Goal: Check status: Check status

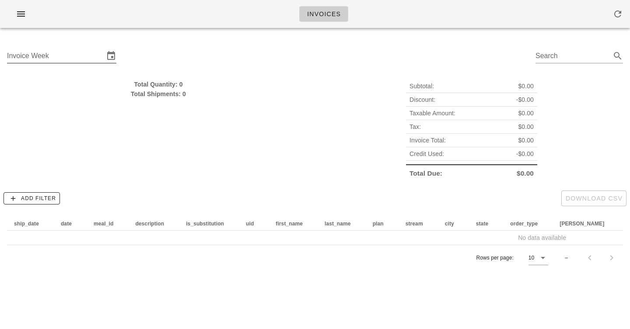
click at [74, 54] on input "Invoice Week" at bounding box center [55, 56] width 97 height 14
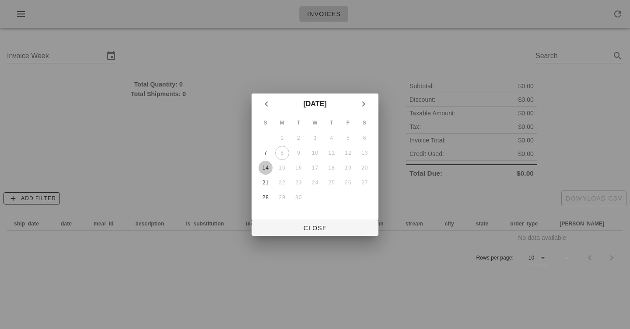
click at [269, 168] on div "14" at bounding box center [266, 168] width 14 height 6
click at [325, 228] on span "Close" at bounding box center [315, 228] width 113 height 7
type input "[DATE]"
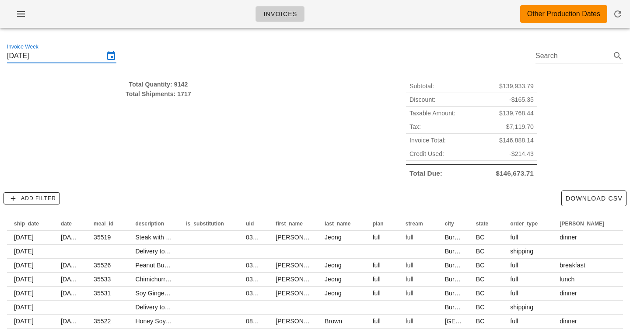
click at [178, 84] on div "Total Quantity: 9142" at bounding box center [158, 85] width 303 height 10
drag, startPoint x: 178, startPoint y: 84, endPoint x: 197, endPoint y: 111, distance: 32.9
click at [197, 111] on div "Total Quantity: 9142 Total Shipments: 1717" at bounding box center [158, 129] width 313 height 111
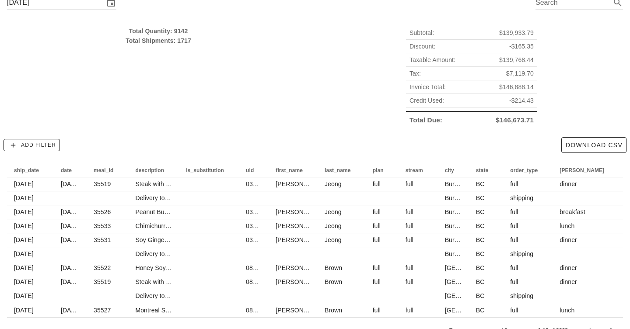
scroll to position [54, 0]
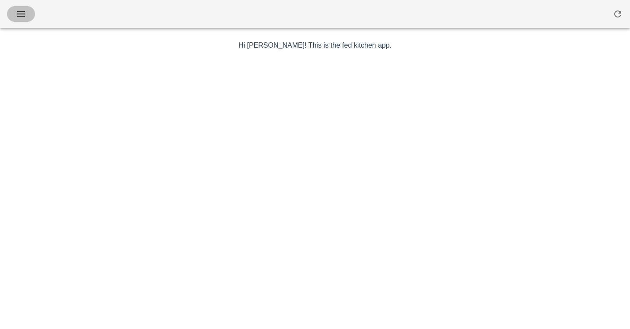
click at [22, 18] on icon "button" at bounding box center [21, 14] width 11 height 11
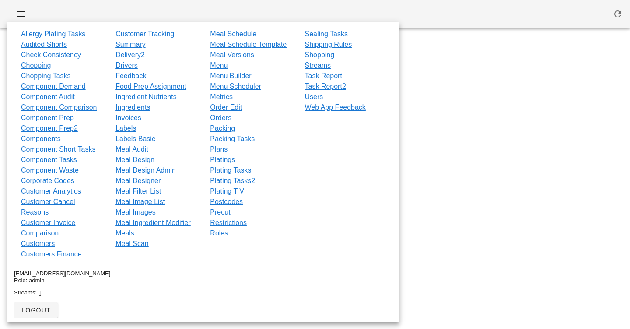
click at [230, 16] on div at bounding box center [315, 14] width 630 height 28
